Goal: Task Accomplishment & Management: Manage account settings

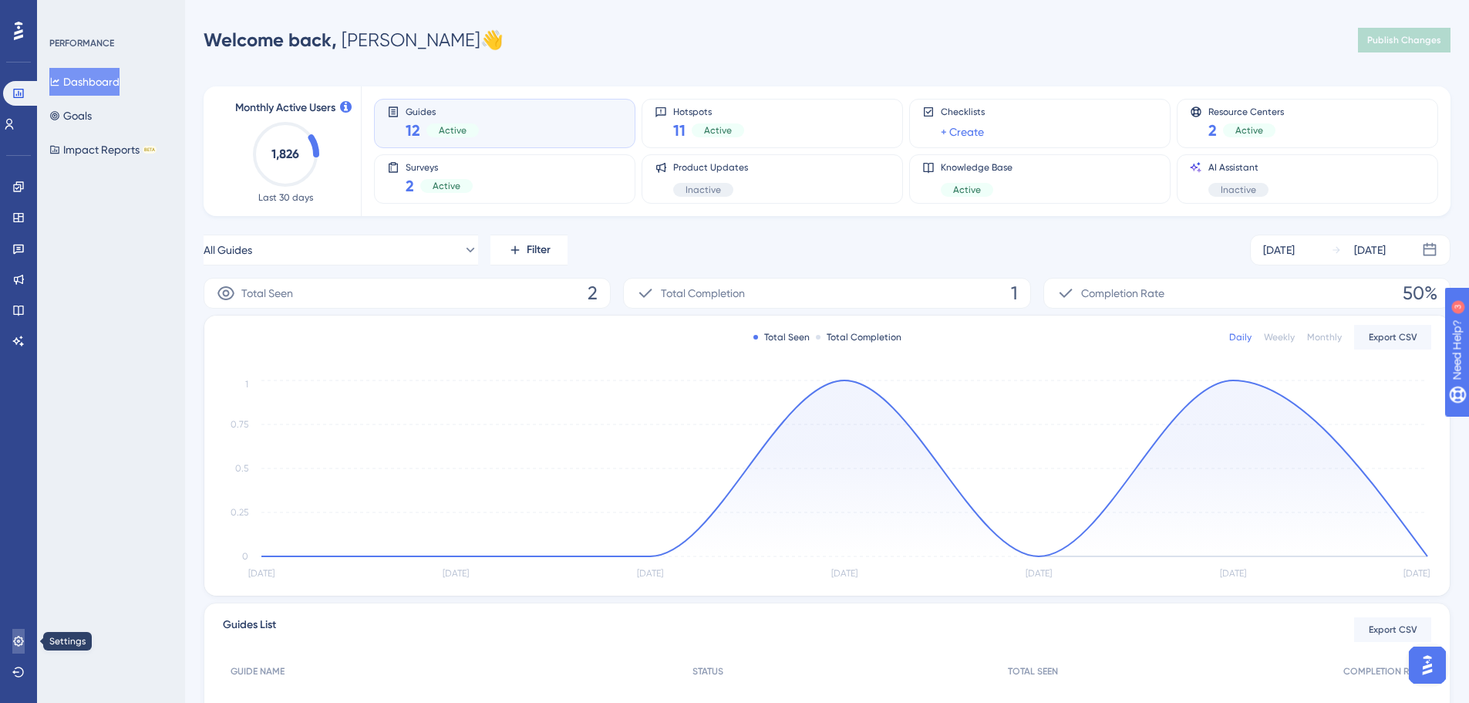
click at [18, 636] on icon at bounding box center [18, 641] width 12 height 12
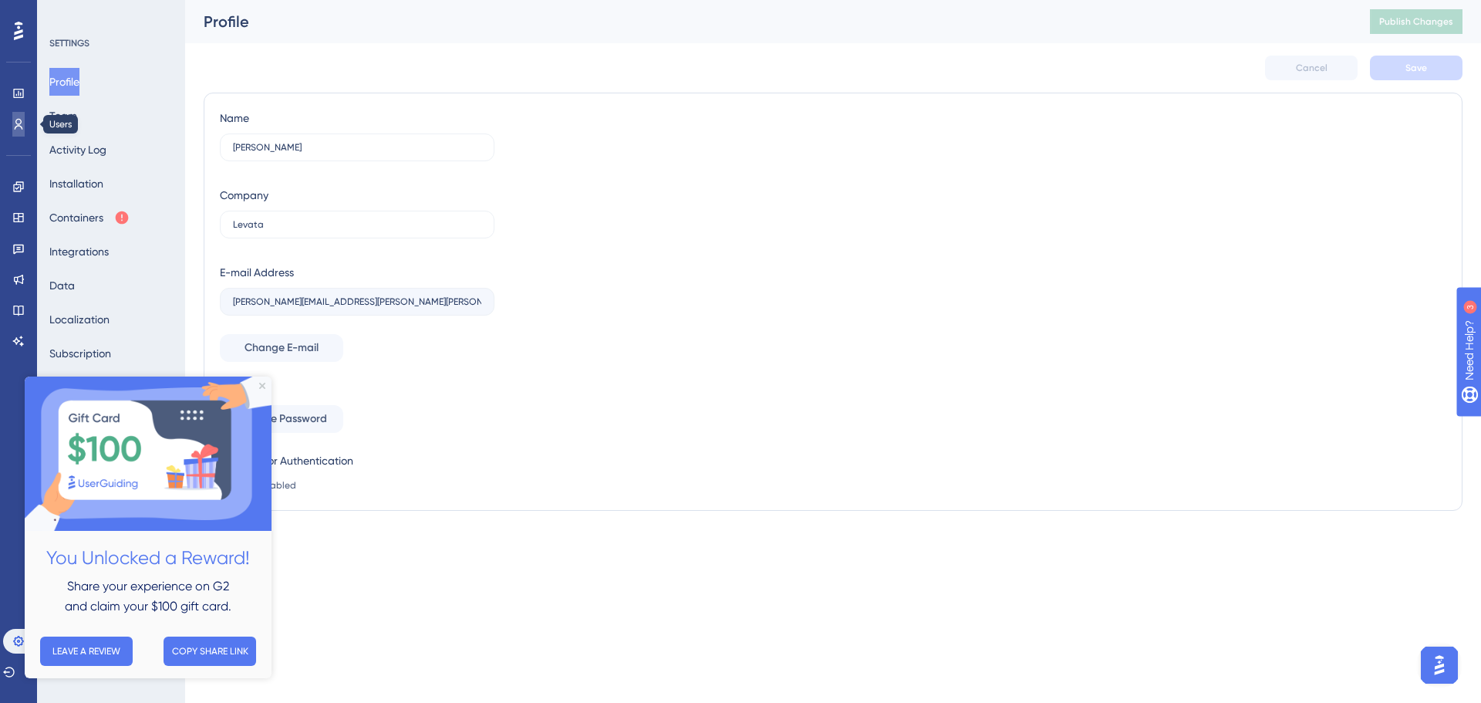
click at [16, 123] on icon at bounding box center [19, 124] width 8 height 11
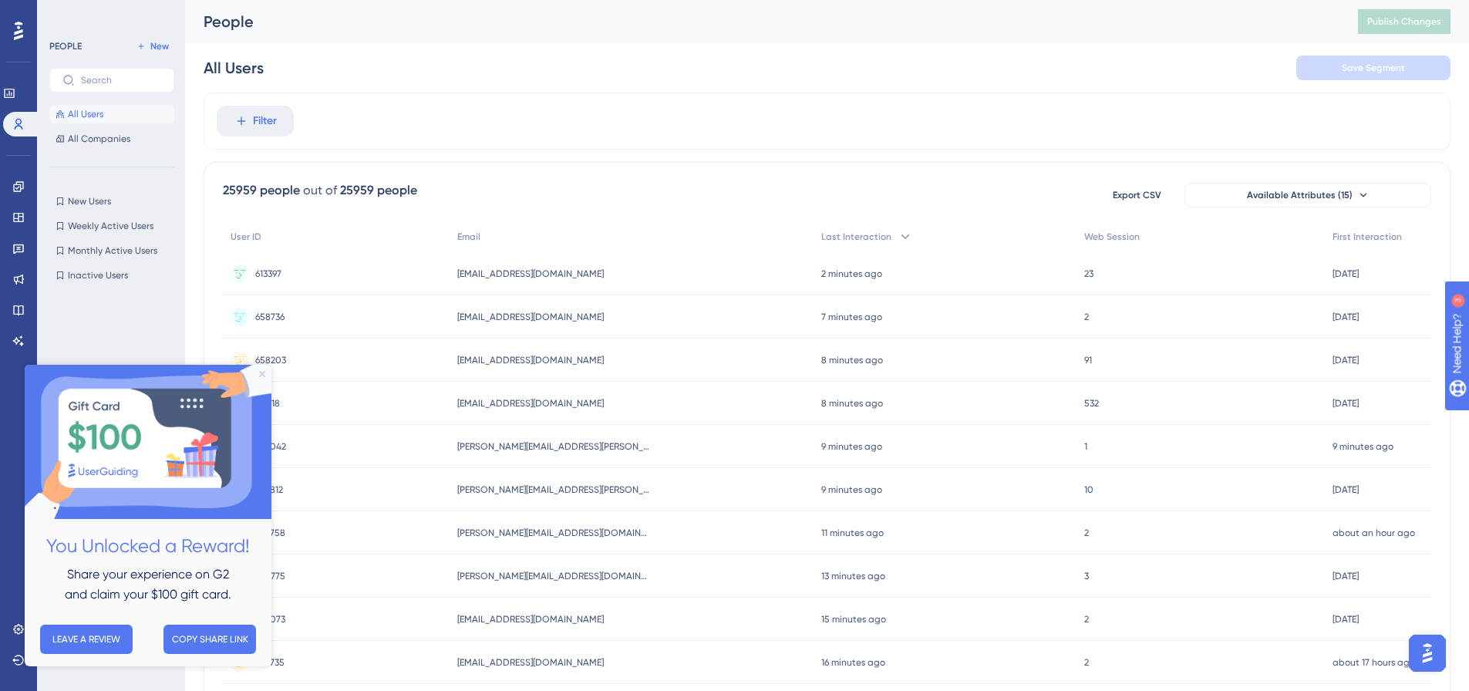
click at [261, 374] on icon "Close Preview" at bounding box center [262, 374] width 6 height 6
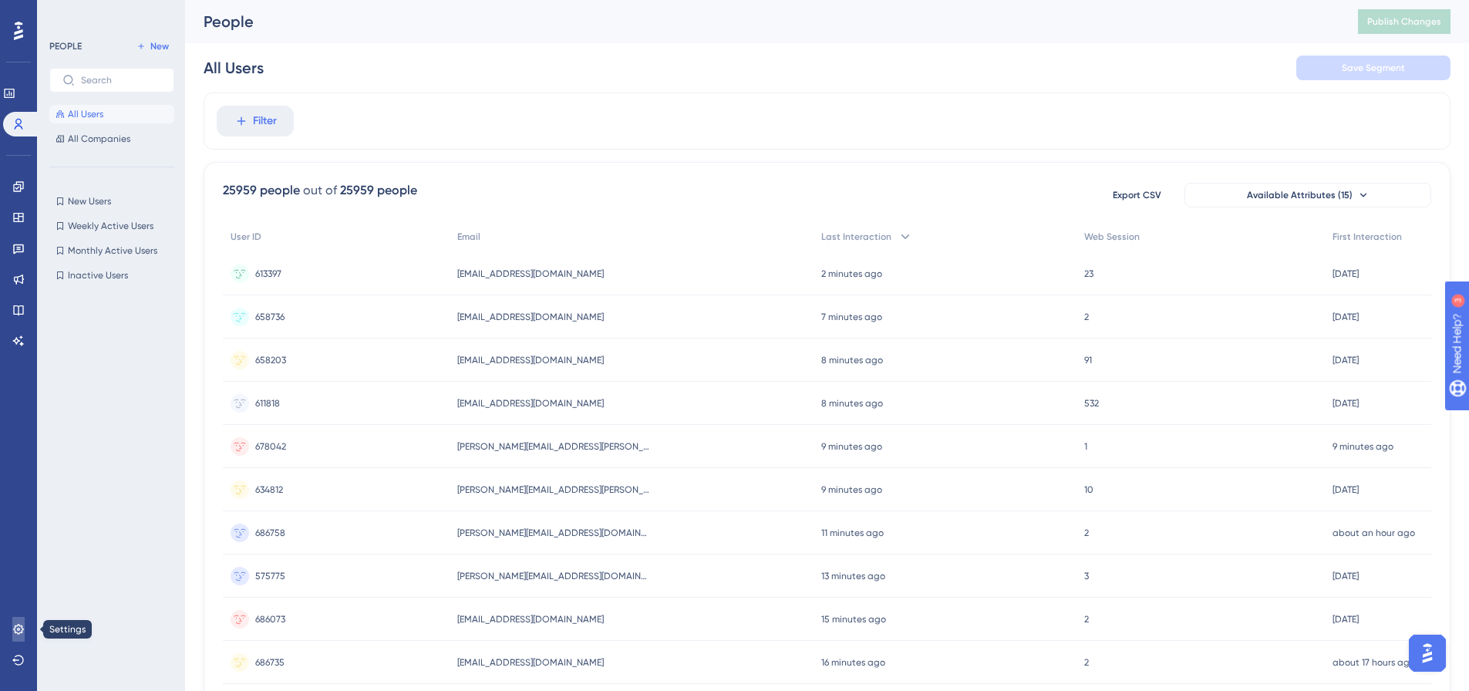
click at [19, 630] on icon at bounding box center [18, 629] width 10 height 10
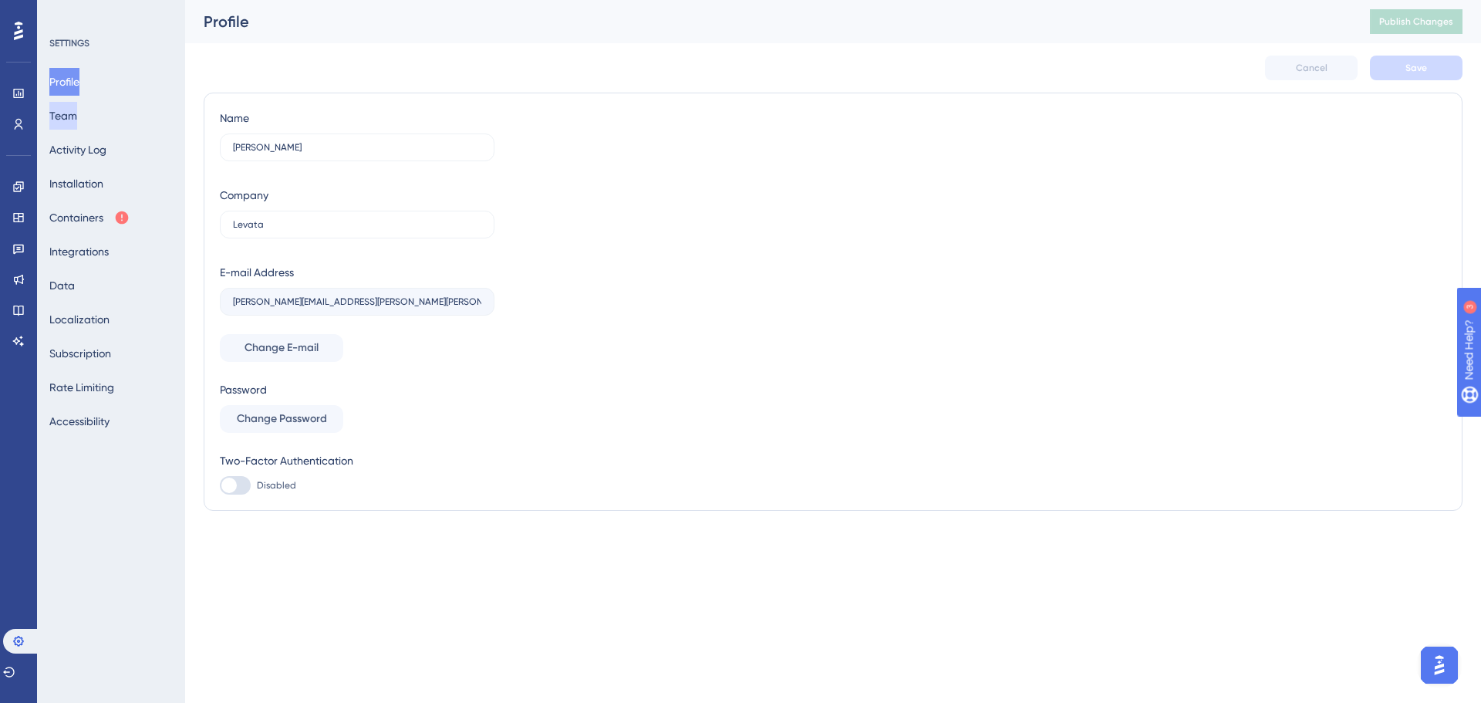
click at [75, 115] on button "Team" at bounding box center [63, 116] width 28 height 28
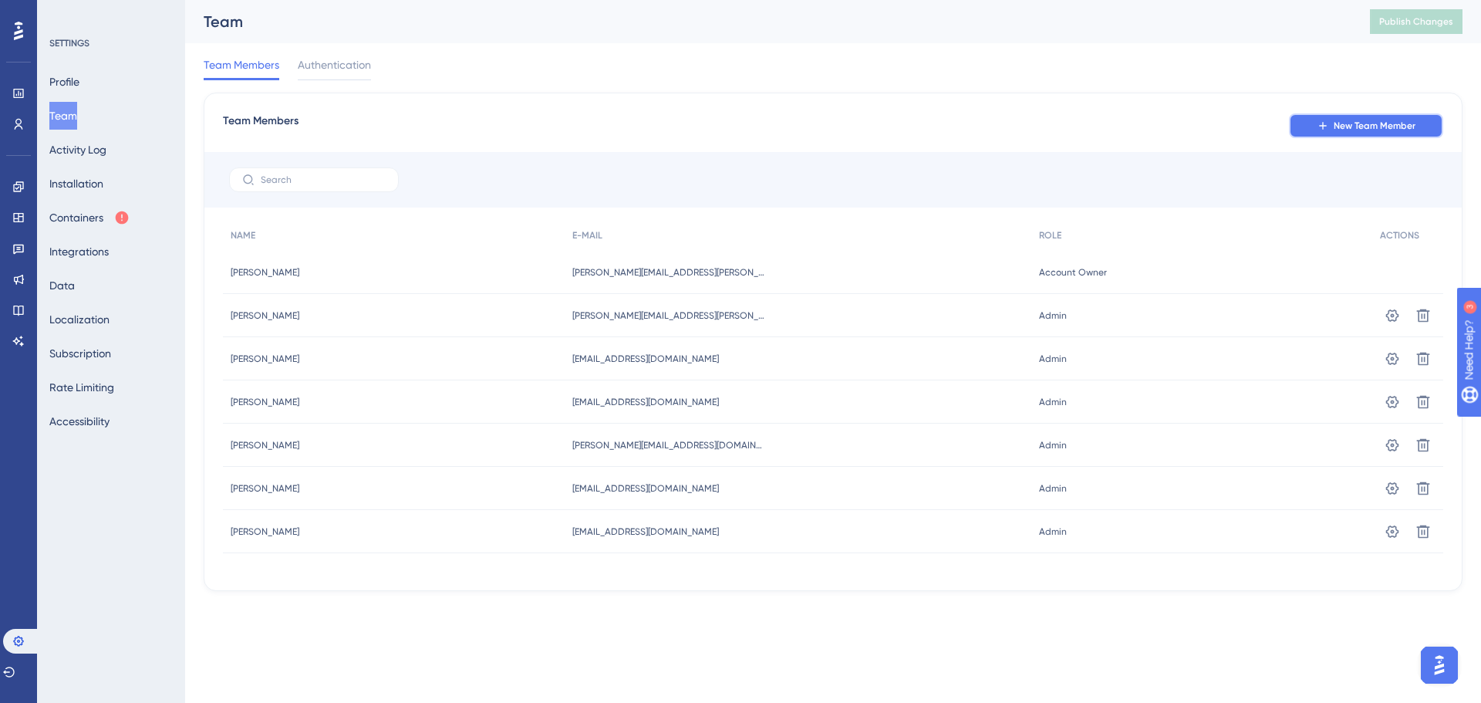
click at [1376, 122] on span "New Team Member" at bounding box center [1375, 126] width 82 height 12
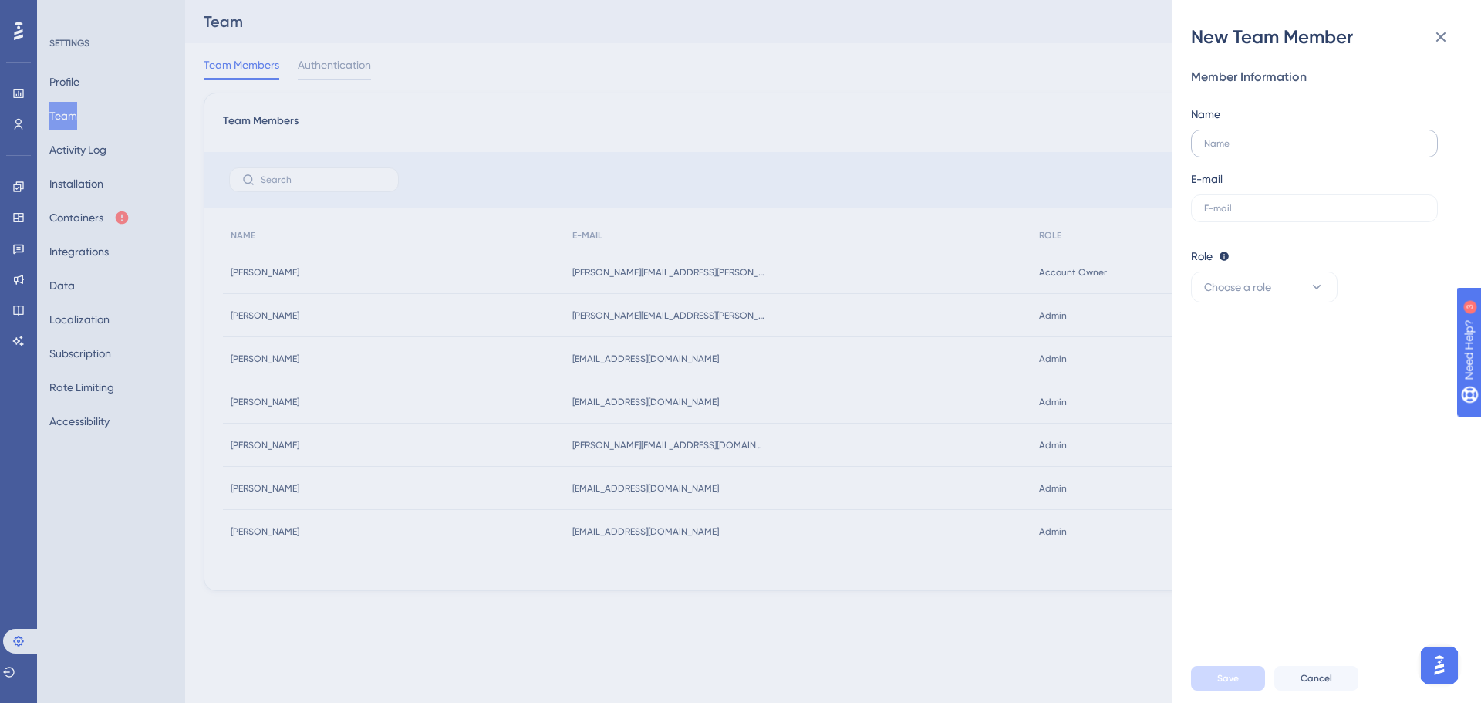
click at [1247, 151] on label at bounding box center [1314, 144] width 247 height 28
click at [1247, 149] on input "text" at bounding box center [1314, 143] width 221 height 11
type input "[PERSON_NAME]"
type input "[PERSON_NAME][EMAIL_ADDRESS][PERSON_NAME][PERSON_NAME][DOMAIN_NAME]"
click at [1317, 289] on icon at bounding box center [1316, 286] width 15 height 15
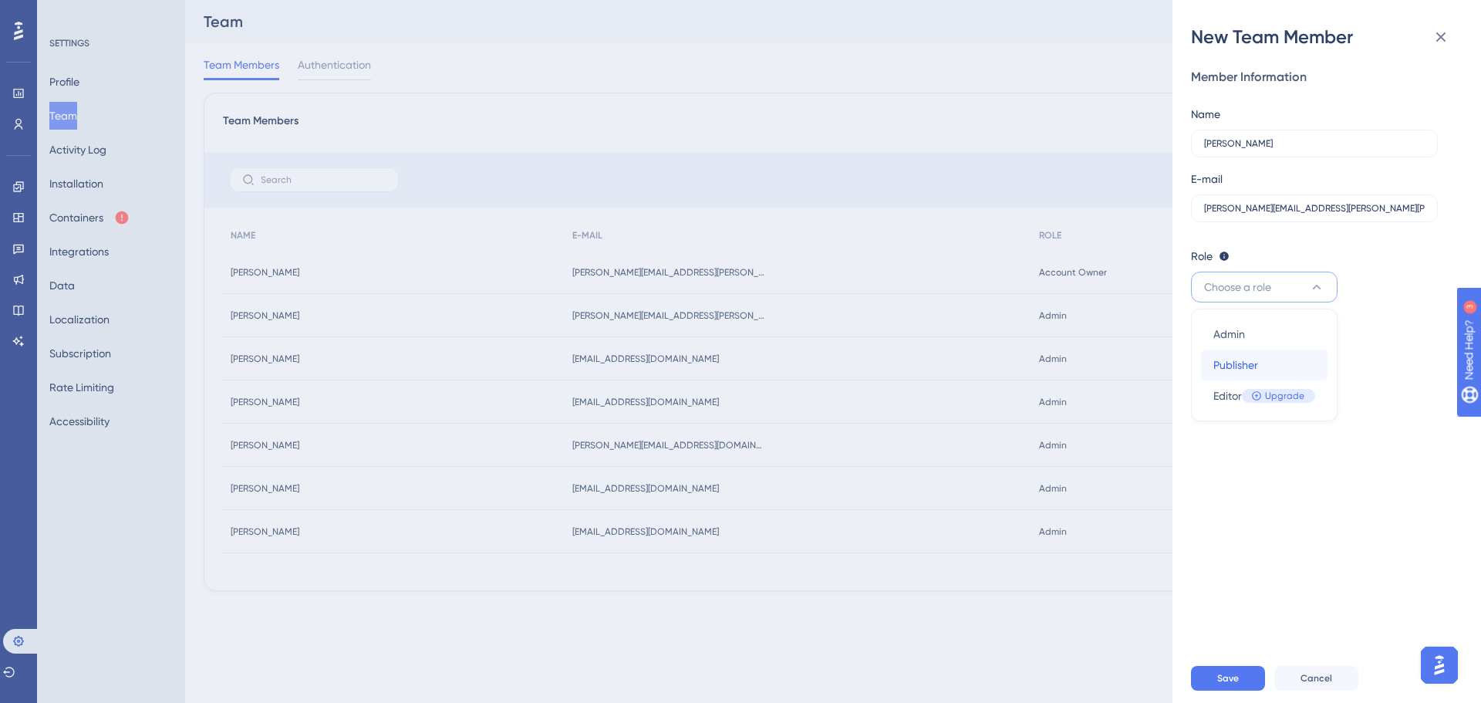
click at [1238, 362] on span "Publisher" at bounding box center [1235, 365] width 45 height 19
click at [1229, 674] on span "Save" at bounding box center [1228, 678] width 22 height 12
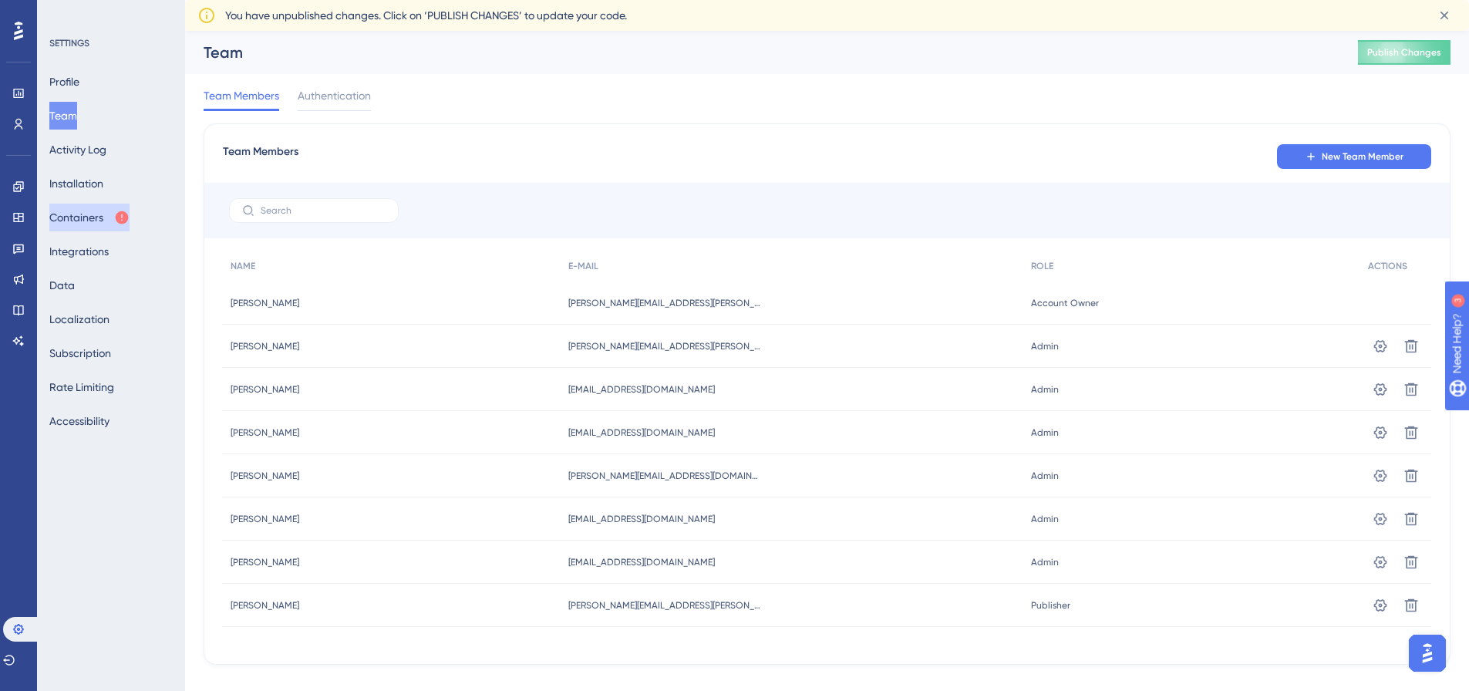
click at [126, 221] on icon at bounding box center [121, 217] width 15 height 15
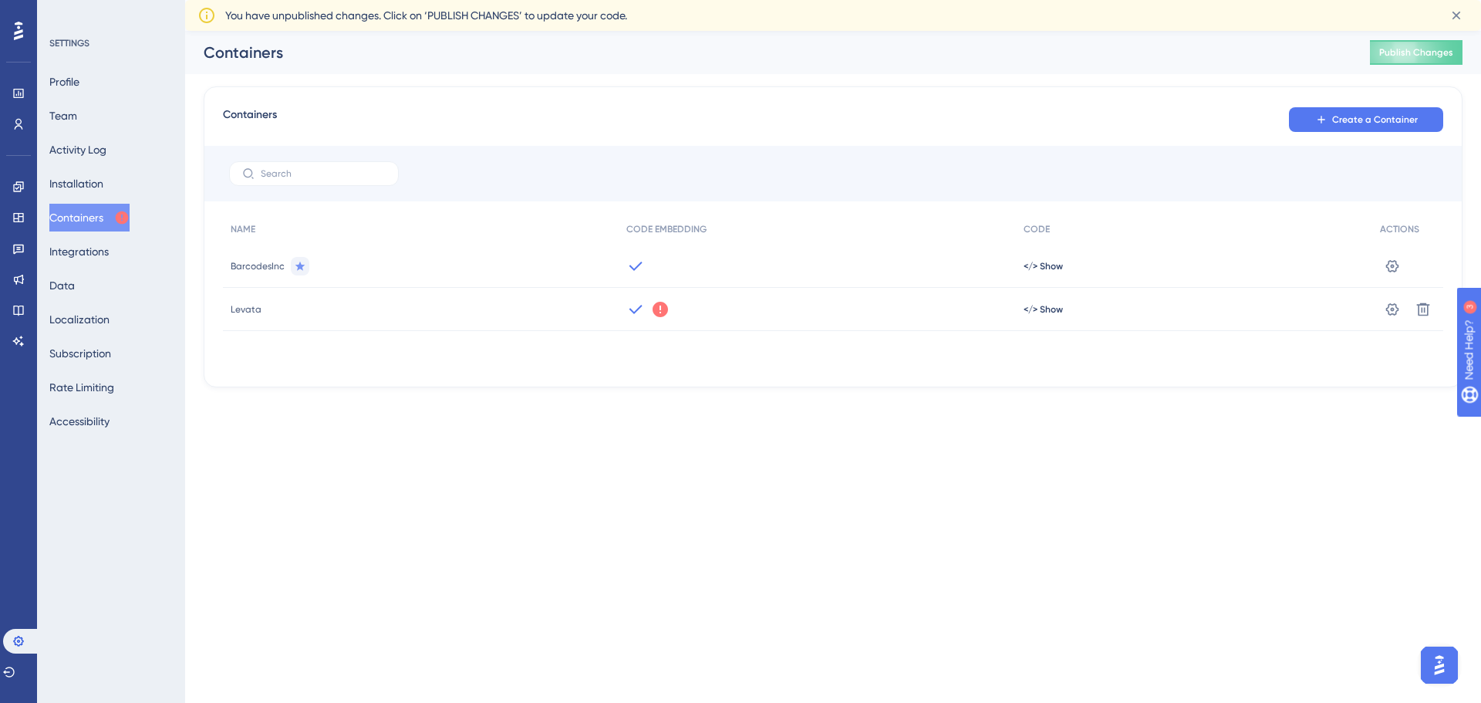
click at [661, 311] on icon at bounding box center [660, 309] width 15 height 15
click at [764, 373] on span "Got It" at bounding box center [762, 371] width 25 height 12
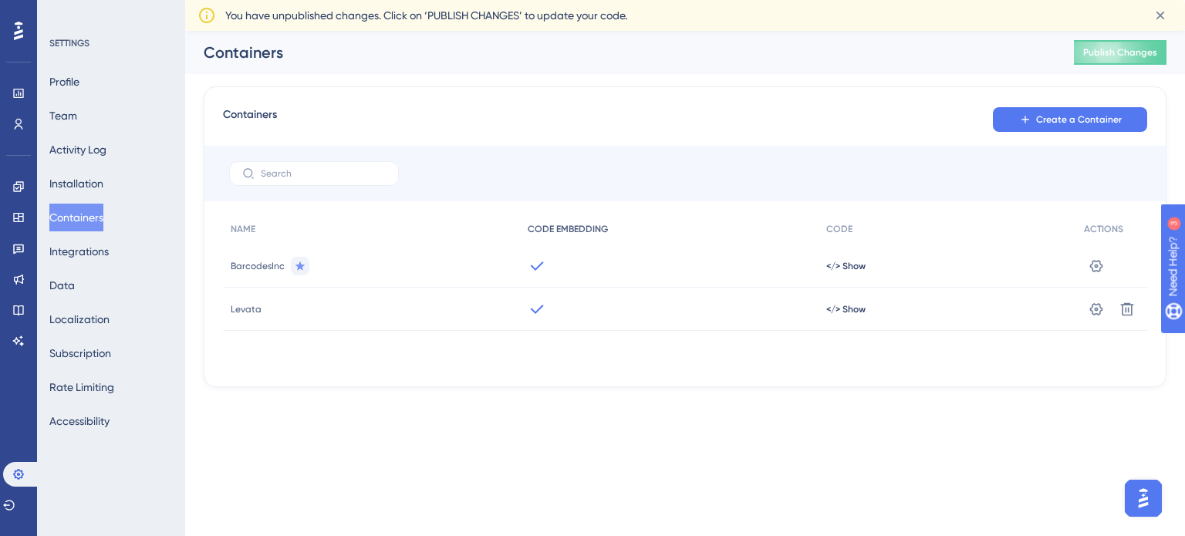
click at [592, 240] on div "CODE EMBEDDING" at bounding box center [669, 230] width 298 height 32
click at [466, 262] on div "BarcodesInc" at bounding box center [371, 266] width 297 height 43
